Goal: Information Seeking & Learning: Learn about a topic

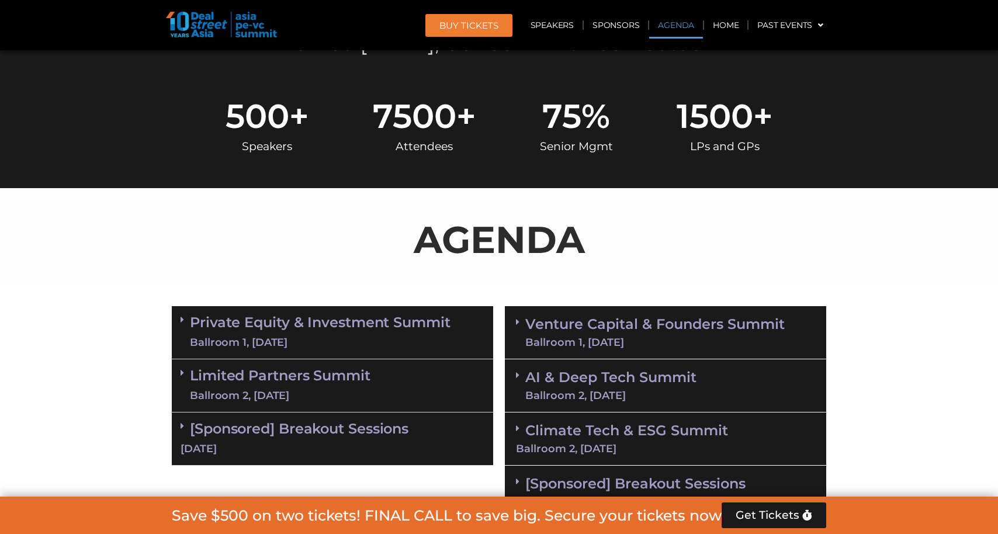
scroll to position [707, 0]
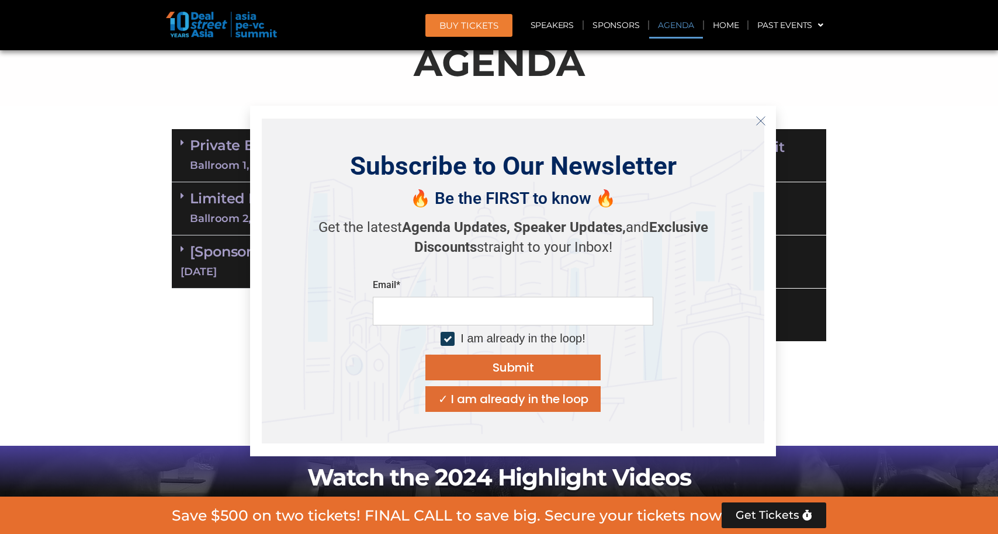
click at [759, 122] on line "Close" at bounding box center [760, 121] width 8 height 8
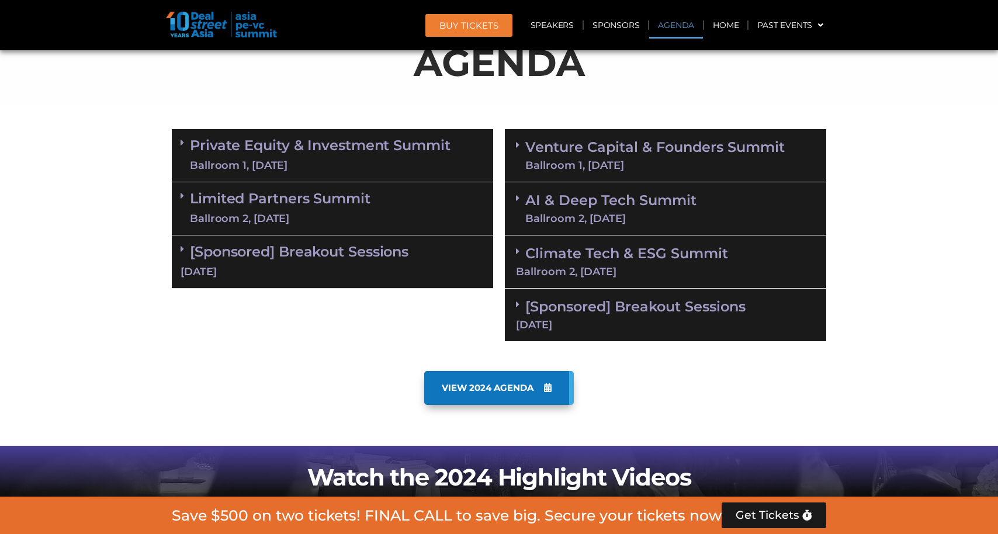
click at [513, 251] on div "Climate Tech & ESG Summit Ballroom 2, [DATE]" at bounding box center [665, 261] width 321 height 53
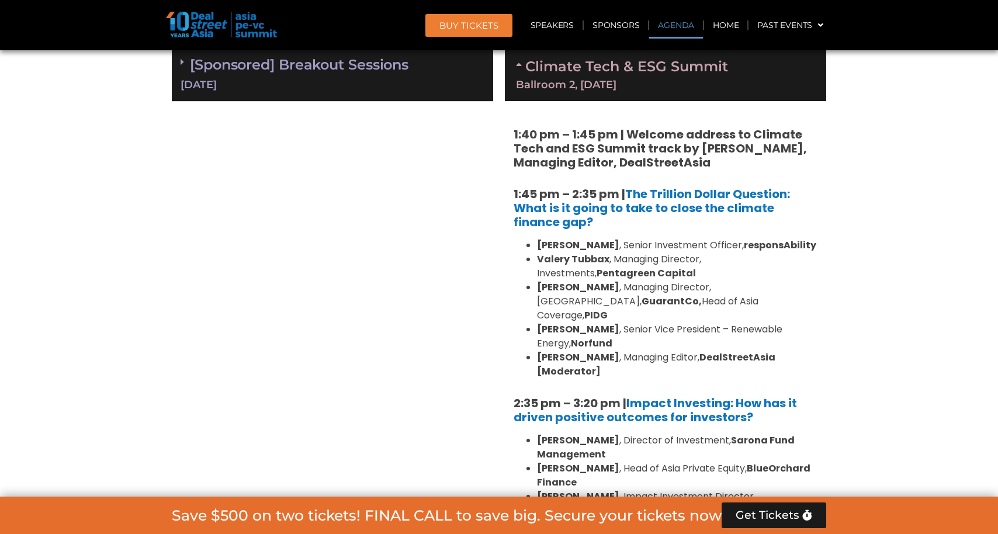
scroll to position [893, 0]
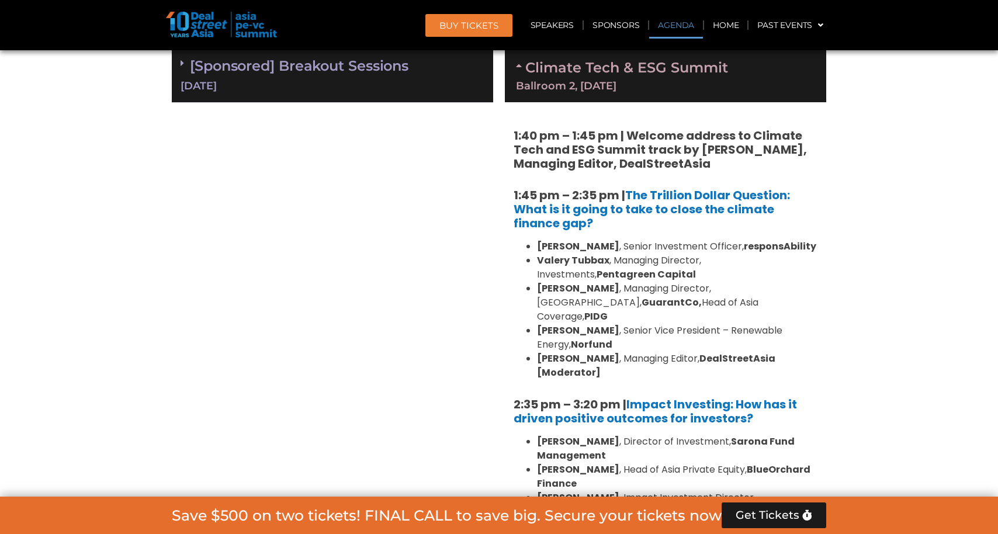
click at [612, 324] on li "Anders Blom , Senior Vice President – Renewable Energy, Norfund" at bounding box center [677, 338] width 280 height 28
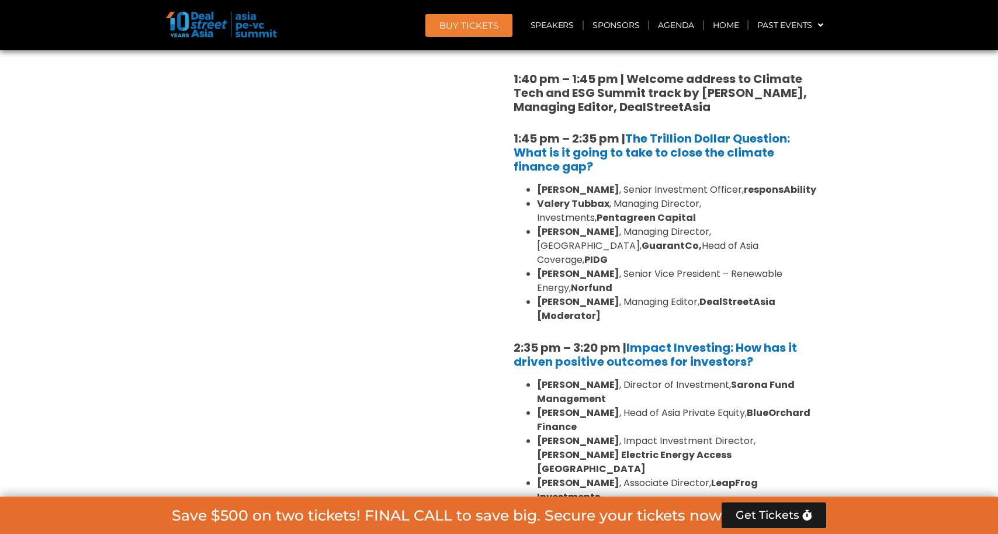
scroll to position [933, 0]
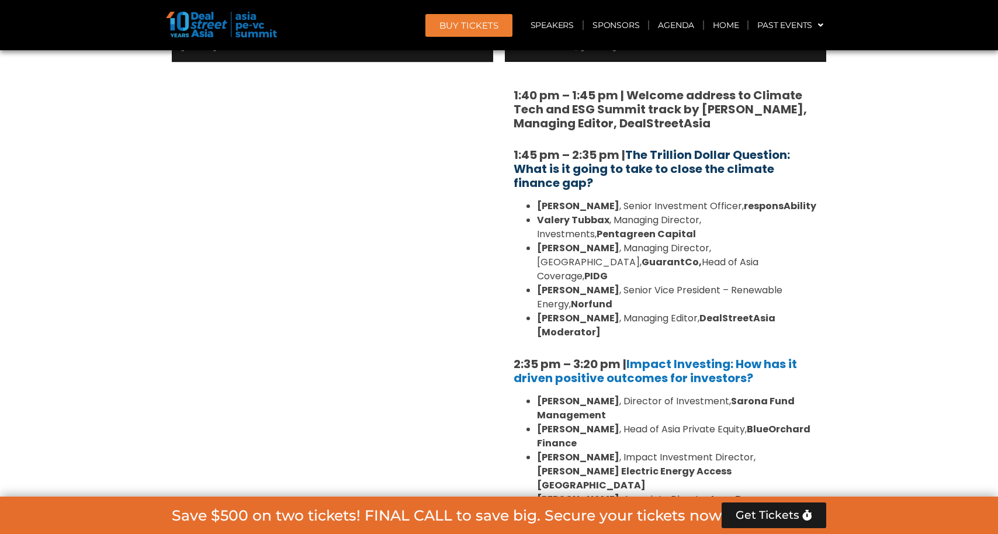
click at [723, 165] on link "The Trillion Dollar Question: What is it going to take to close the climate fin…" at bounding box center [651, 169] width 276 height 44
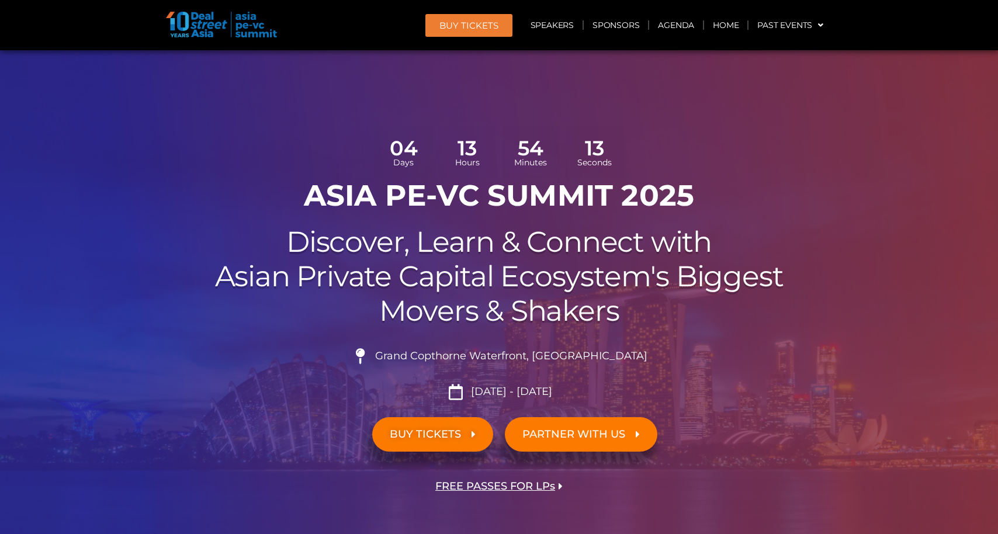
scroll to position [0, 0]
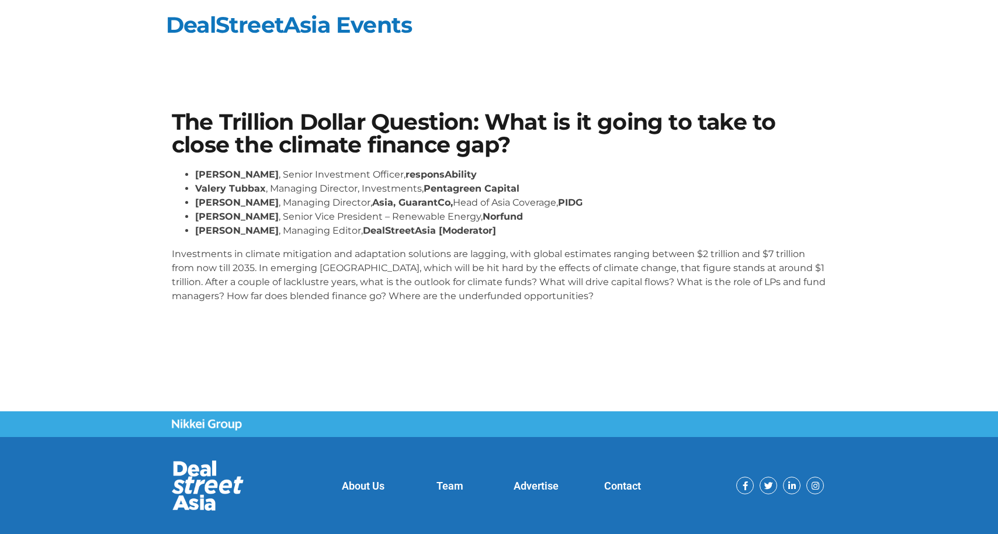
click at [697, 280] on p "Investments in climate mitigation and adaptation solutions are lagging, with gl…" at bounding box center [499, 275] width 654 height 56
click at [221, 212] on strong "[PERSON_NAME]" at bounding box center [237, 216] width 84 height 11
click at [432, 218] on li "[PERSON_NAME] , Senior Vice President – Renewable Energy, Norfund" at bounding box center [510, 217] width 631 height 14
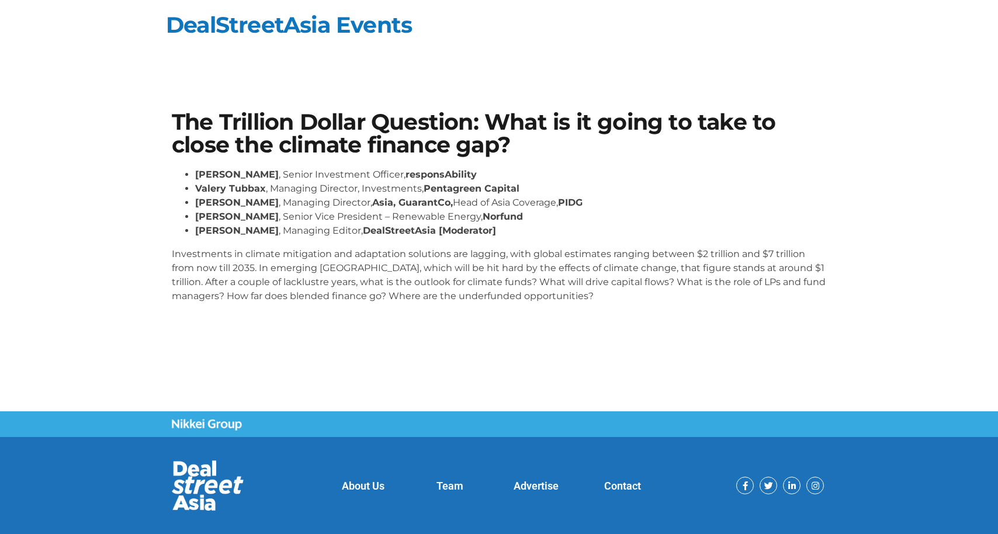
click at [265, 203] on strong "[PERSON_NAME]" at bounding box center [237, 202] width 84 height 11
click at [399, 221] on li "[PERSON_NAME] , Senior Vice President – Renewable Energy, Norfund" at bounding box center [510, 217] width 631 height 14
click at [399, 221] on li "Anders Blom , Senior Vice President – Renewable Energy, Norfund" at bounding box center [510, 217] width 631 height 14
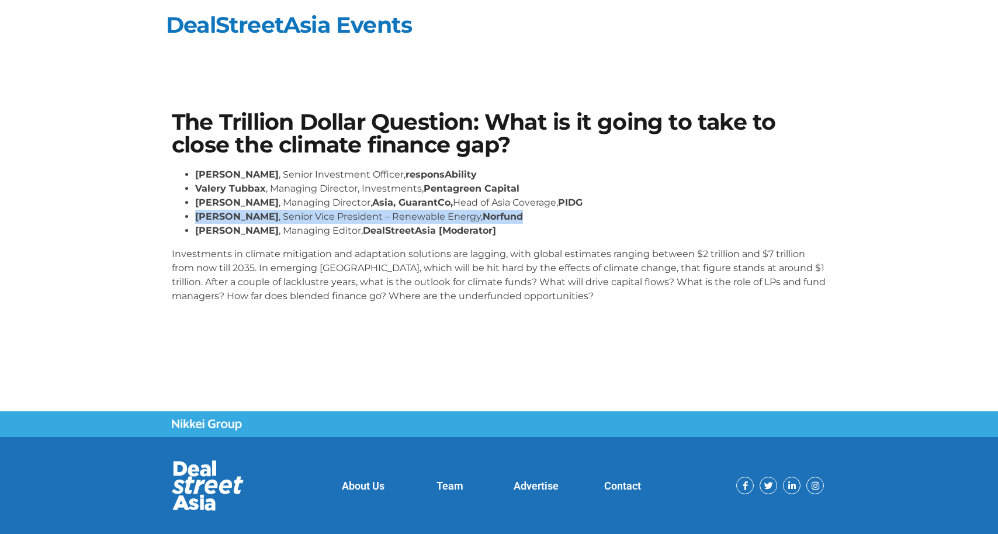
click at [399, 221] on li "Anders Blom , Senior Vice President – Renewable Energy, Norfund" at bounding box center [510, 217] width 631 height 14
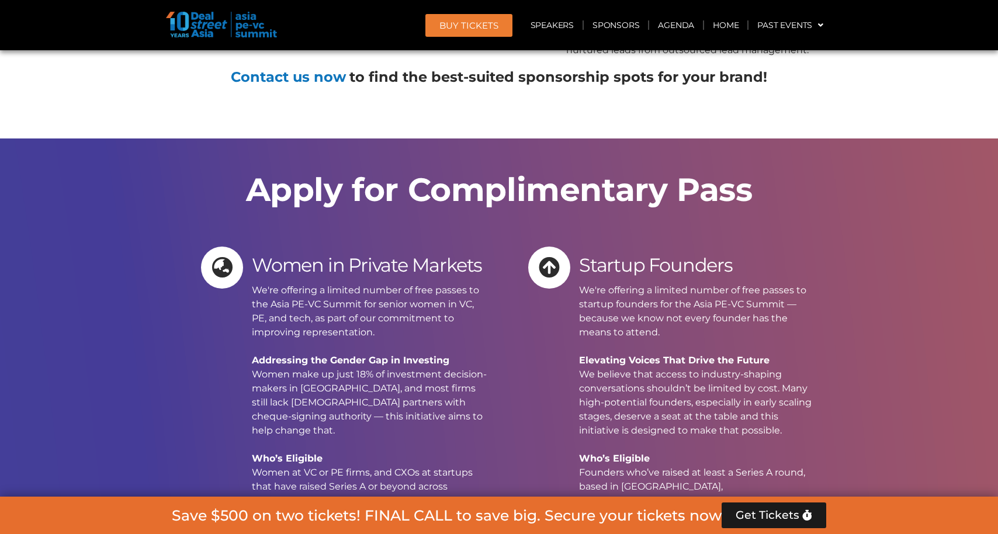
scroll to position [10492, 0]
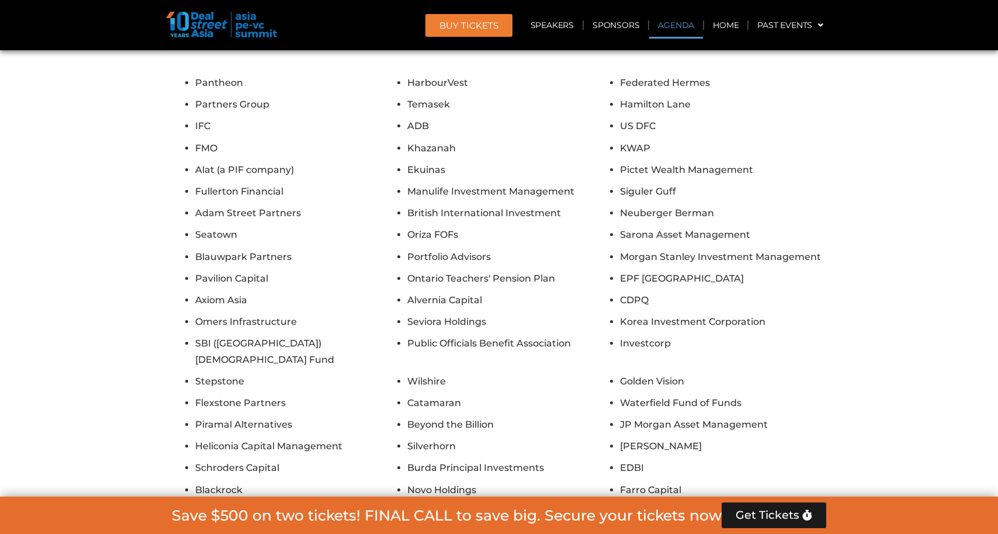
click at [682, 26] on link "Agenda" at bounding box center [676, 25] width 54 height 27
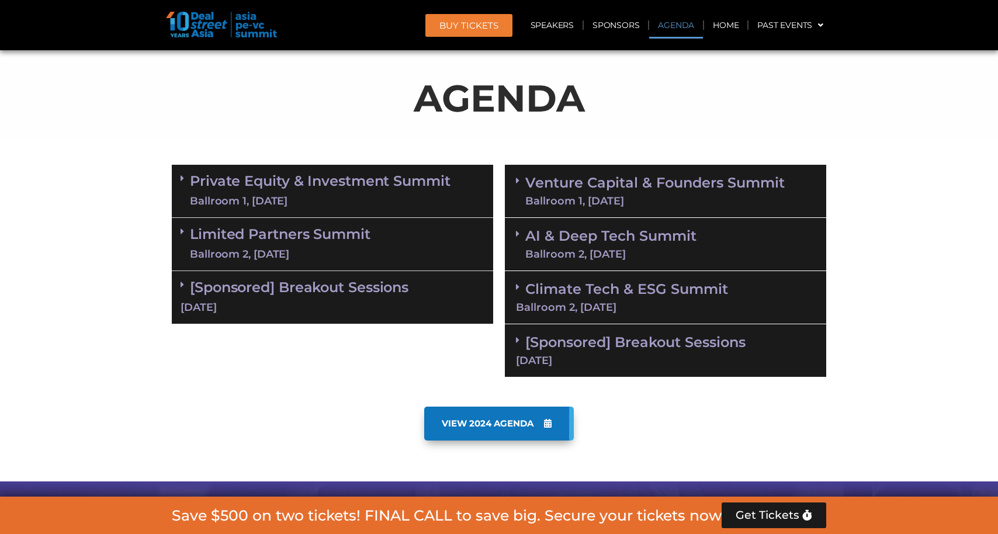
scroll to position [686, 0]
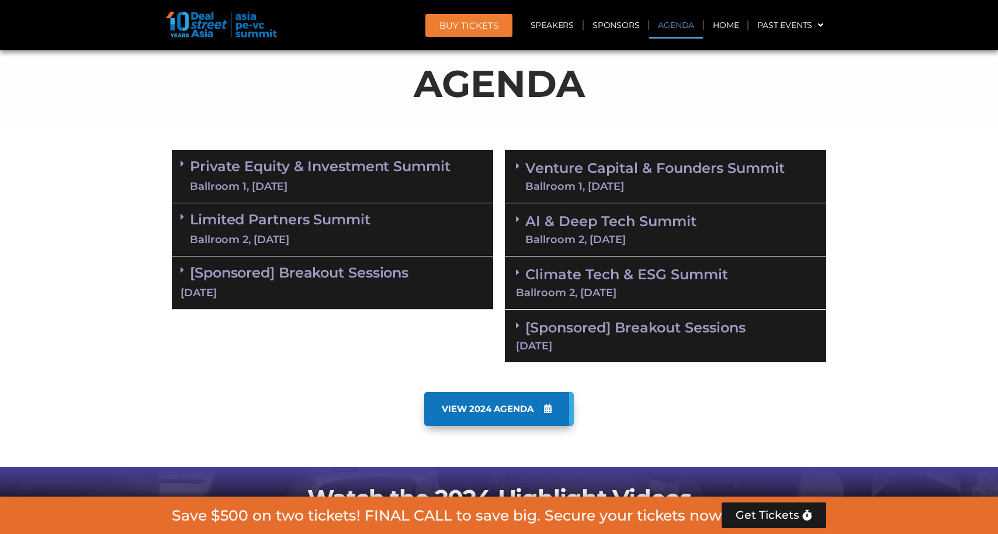
click at [519, 270] on span at bounding box center [520, 272] width 9 height 10
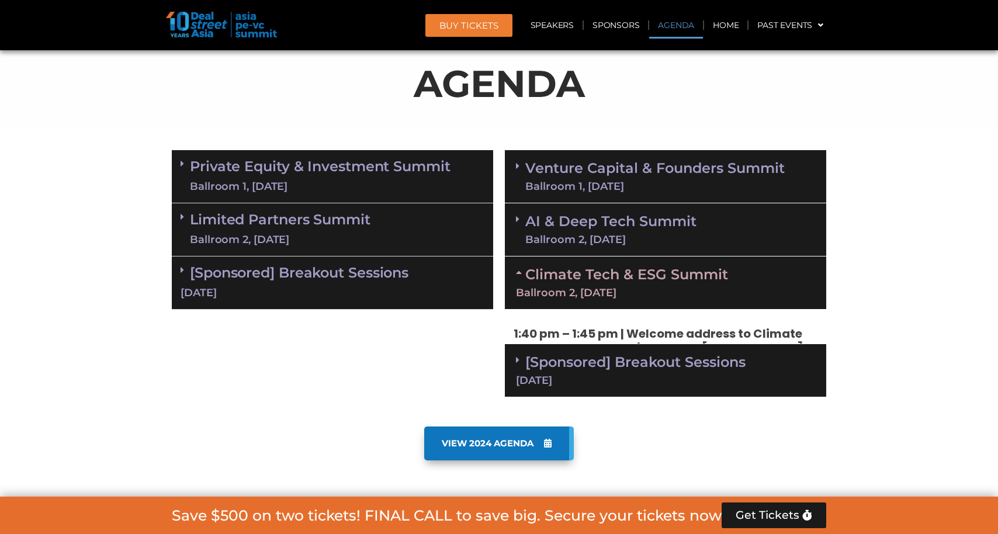
click at [519, 270] on icon at bounding box center [520, 271] width 9 height 9
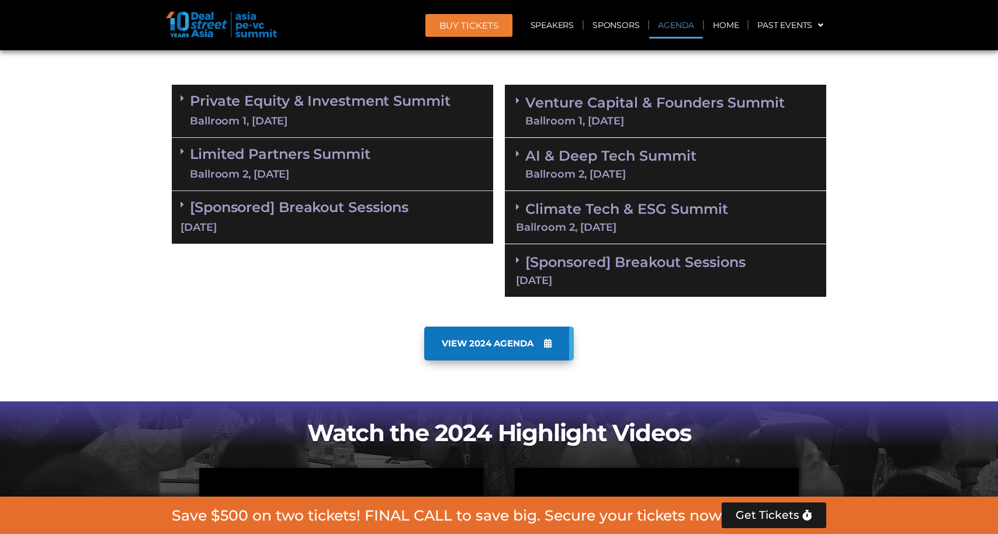
scroll to position [775, 0]
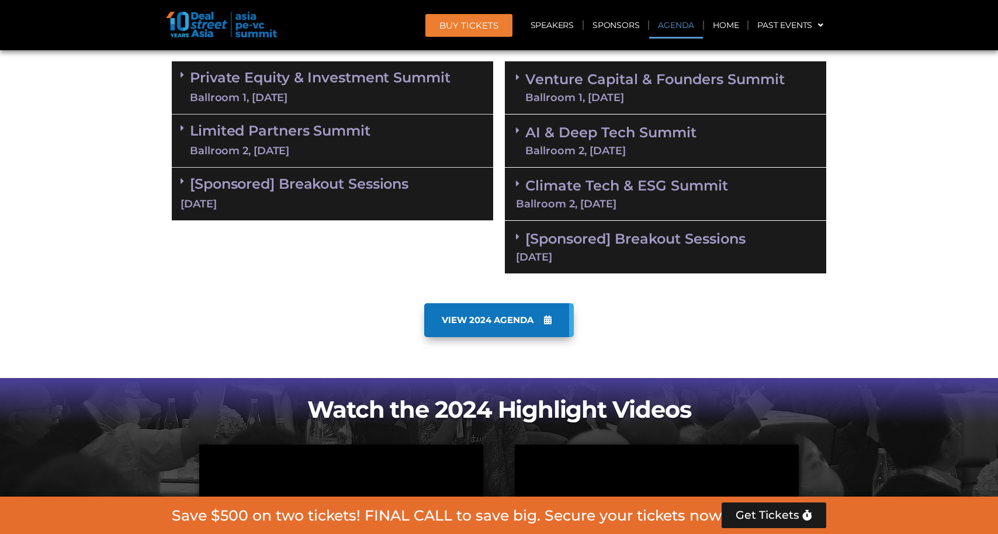
click at [517, 179] on icon at bounding box center [518, 183] width 4 height 9
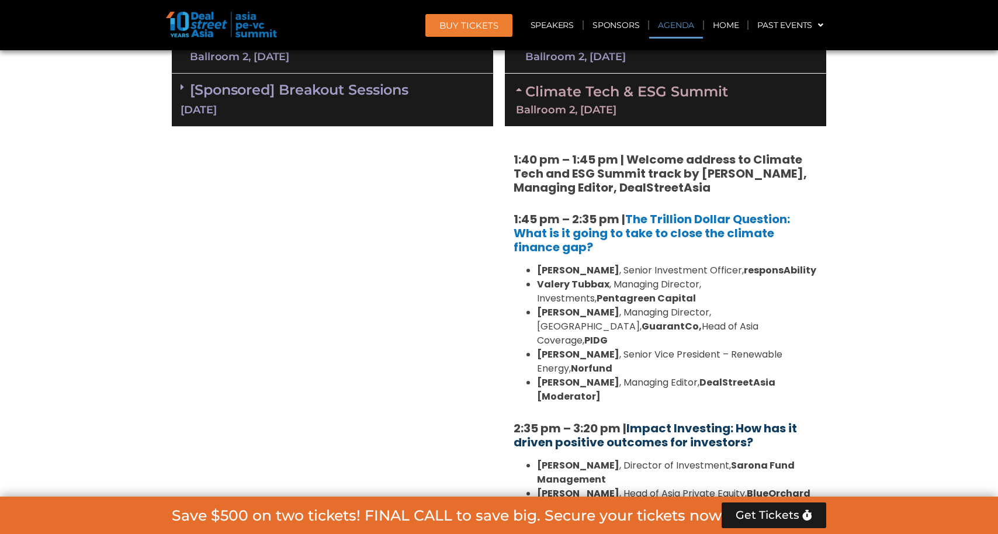
scroll to position [888, 0]
